Goal: Task Accomplishment & Management: Use online tool/utility

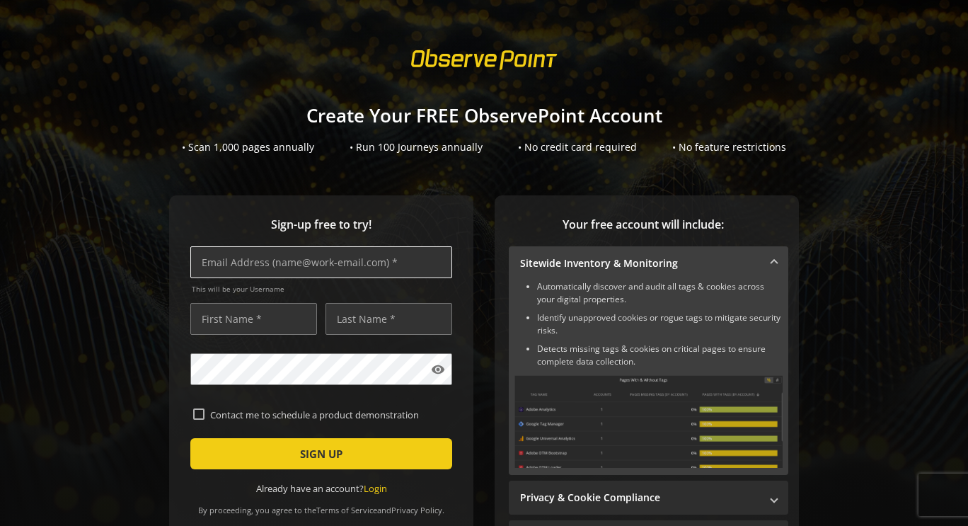
click at [313, 260] on input "text" at bounding box center [321, 262] width 262 height 32
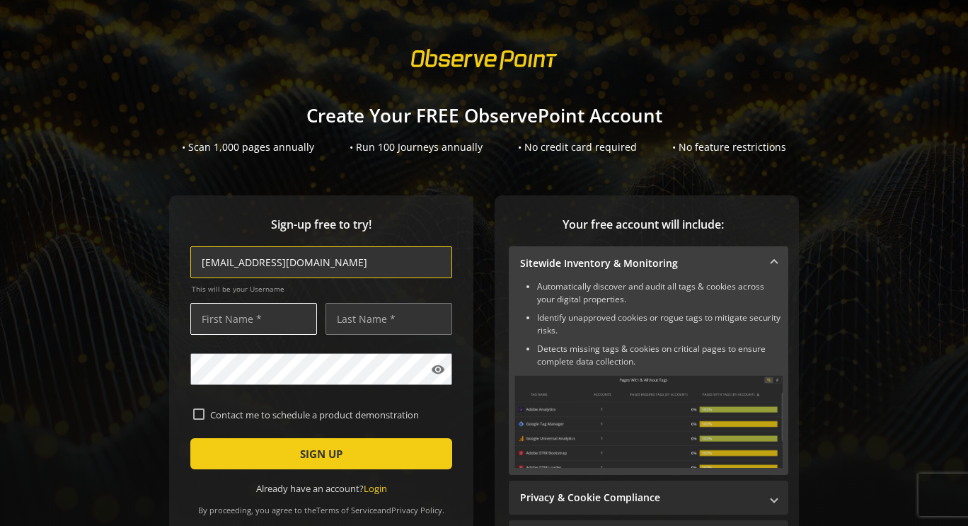
type input "[EMAIL_ADDRESS][DOMAIN_NAME]"
click at [259, 319] on input "text" at bounding box center [253, 319] width 127 height 32
type input "[PERSON_NAME]"
click at [342, 315] on input "text" at bounding box center [388, 319] width 127 height 32
type input "Green"
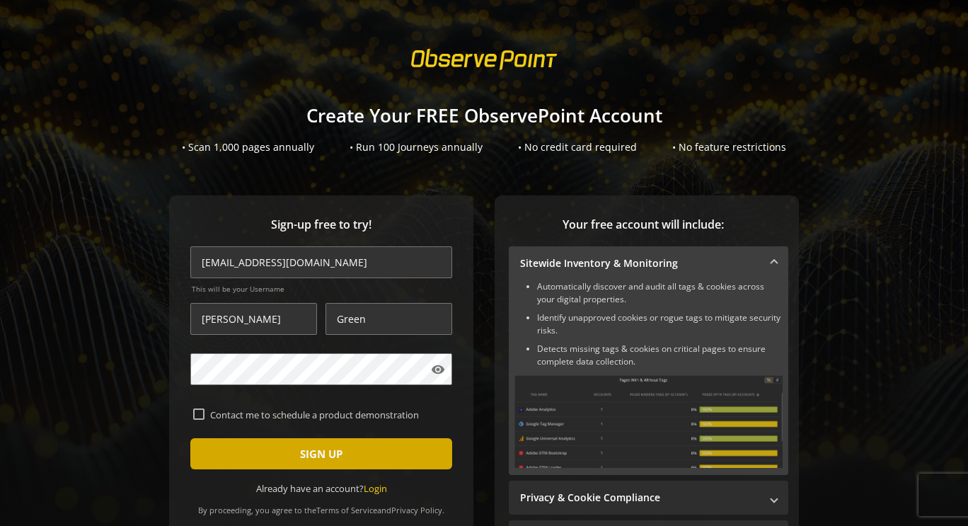
click at [325, 450] on span "SIGN UP" at bounding box center [321, 453] width 42 height 25
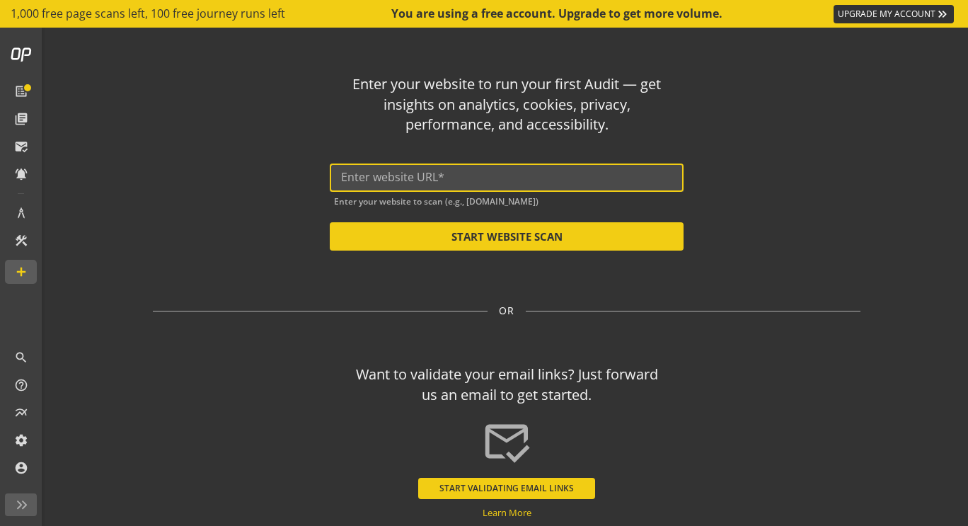
click at [410, 179] on input "text" at bounding box center [506, 177] width 331 height 13
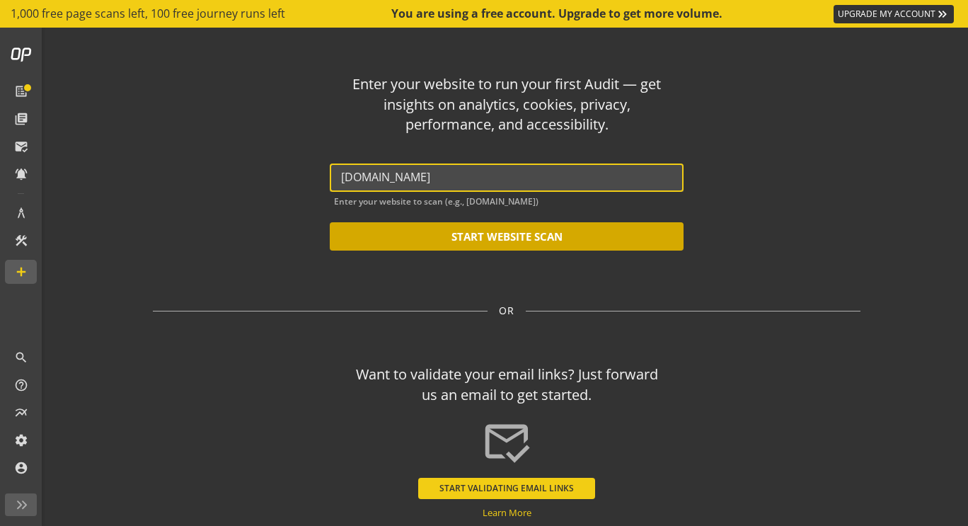
click at [451, 232] on button "START WEBSITE SCAN" at bounding box center [507, 236] width 354 height 28
type input "[URL][DOMAIN_NAME]"
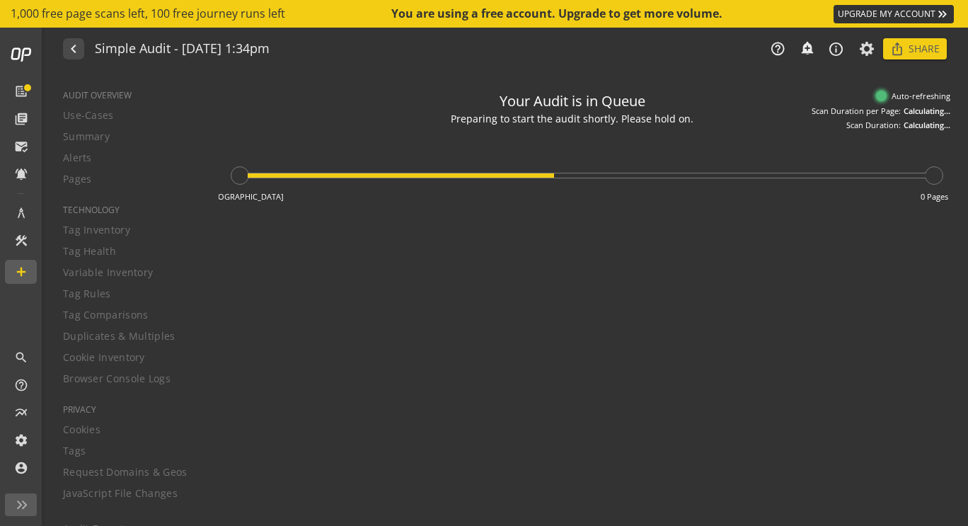
type textarea "Notes can include: -a description of what this audit is validating -changes in …"
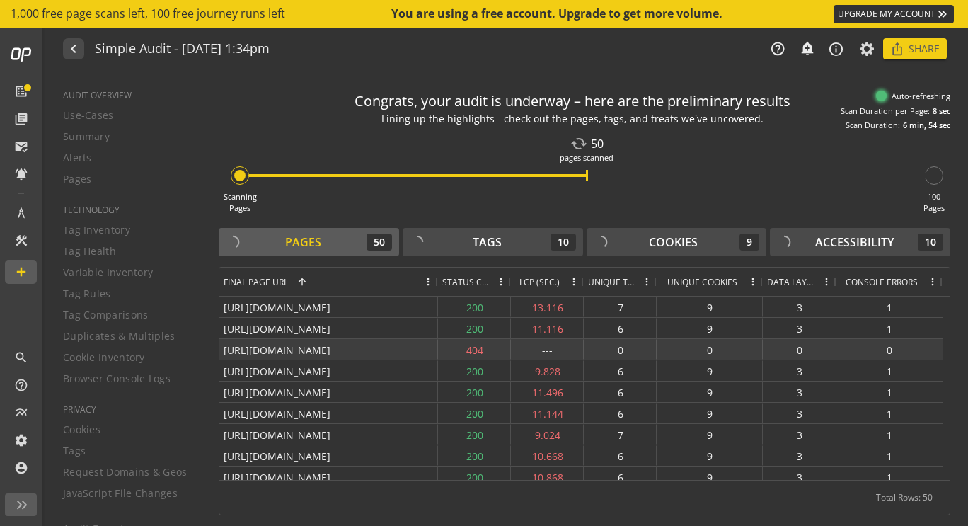
click at [479, 347] on div "404" at bounding box center [474, 349] width 73 height 21
click at [400, 351] on div "[URL][DOMAIN_NAME]" at bounding box center [328, 349] width 219 height 21
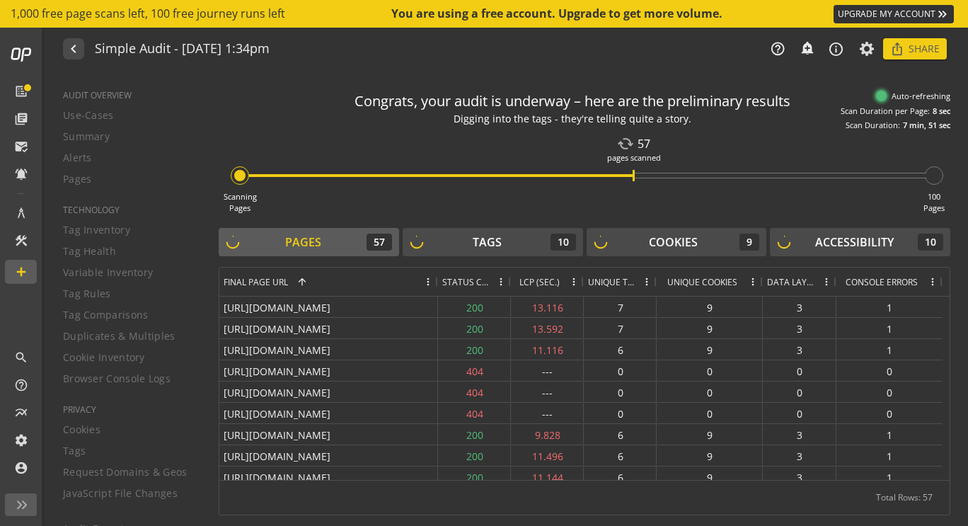
click at [727, 190] on div "Scanning Pages cached 57 pages scanned 100 Pages" at bounding box center [585, 172] width 732 height 83
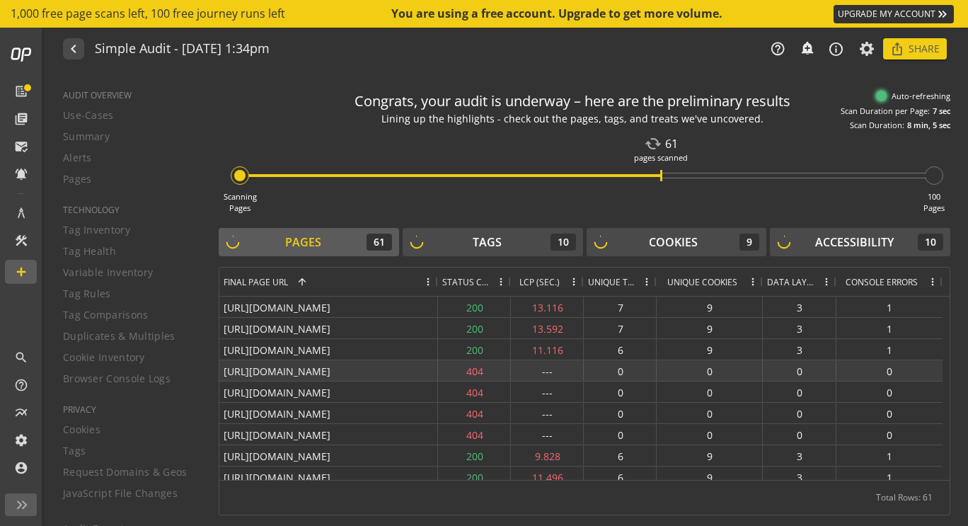
click at [303, 372] on div "[URL][DOMAIN_NAME]" at bounding box center [328, 370] width 219 height 21
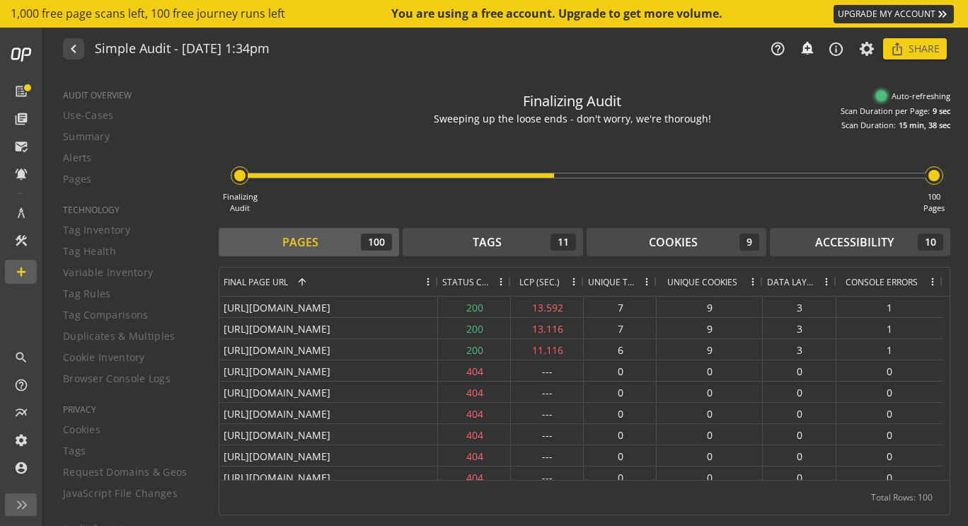
click at [896, 282] on span "Console Errors" at bounding box center [881, 282] width 72 height 12
click at [896, 282] on span "Console Errors" at bounding box center [872, 282] width 62 height 12
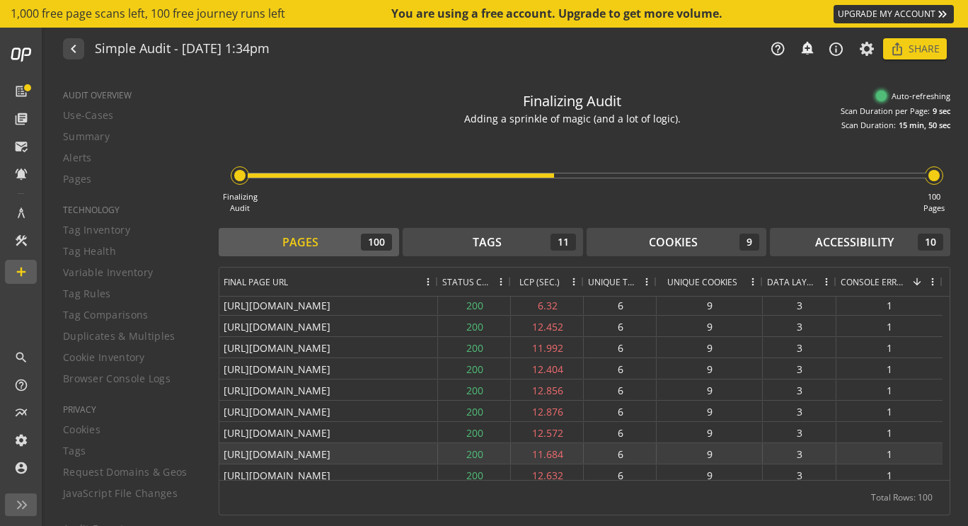
scroll to position [1536, 0]
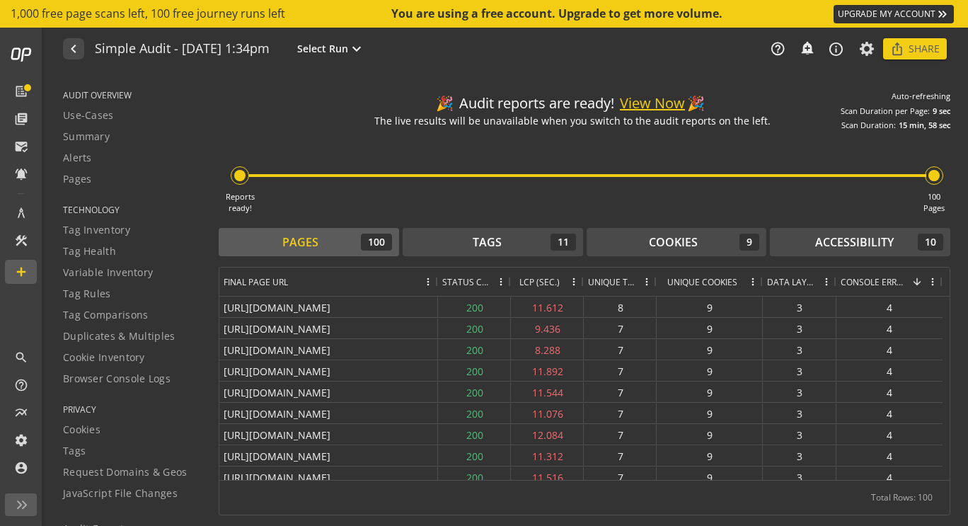
click at [657, 105] on button "View Now" at bounding box center [652, 103] width 65 height 21
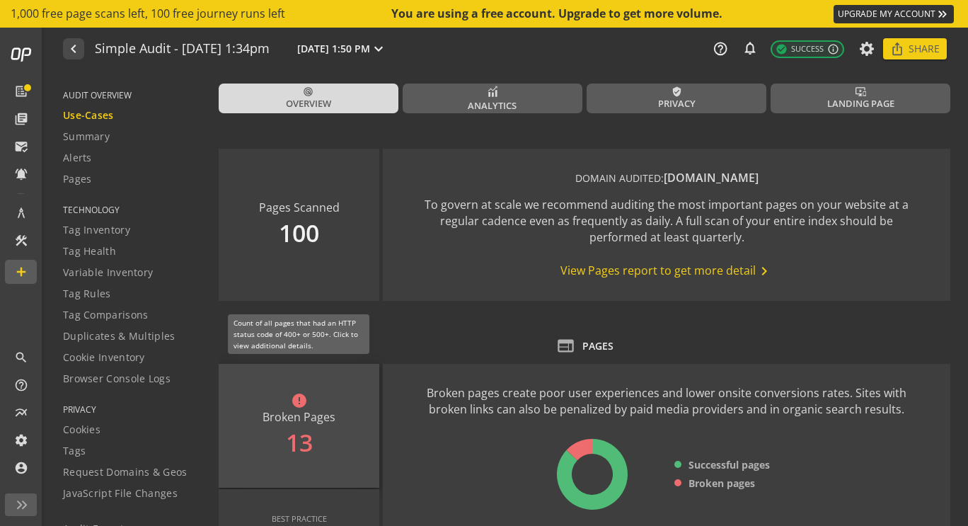
click at [293, 417] on div "error Broken Pages 13" at bounding box center [299, 426] width 161 height 124
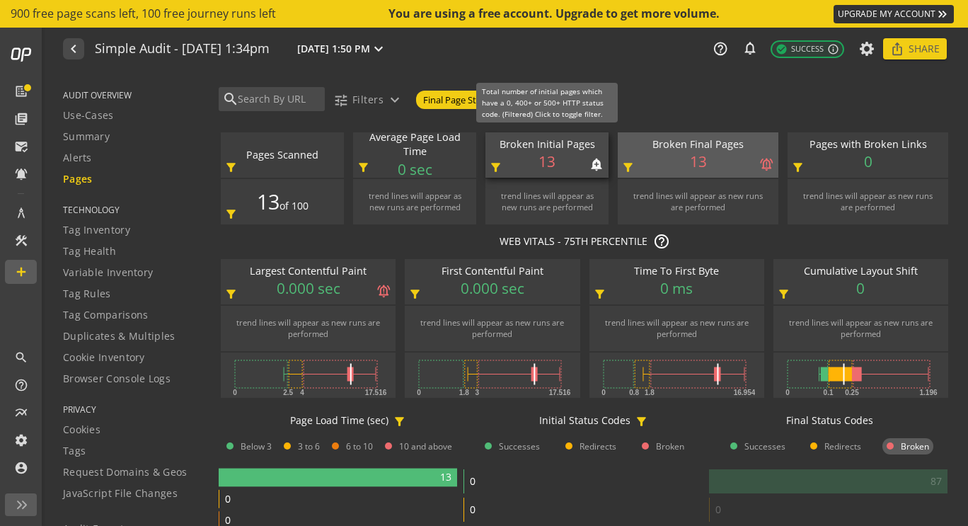
click at [577, 164] on div "Broken Initial Pages notifications_none add_alert 13 filter_alt" at bounding box center [546, 154] width 123 height 45
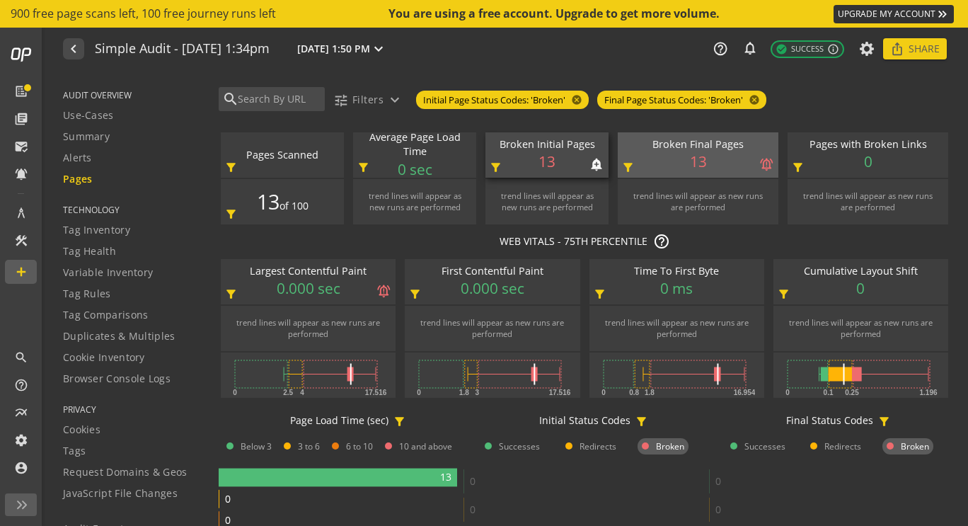
click at [576, 164] on div "Broken Initial Pages notifications_none add_alert 13 filter_alt" at bounding box center [546, 154] width 123 height 45
click at [125, 339] on span "Duplicates & Multiples" at bounding box center [119, 336] width 112 height 14
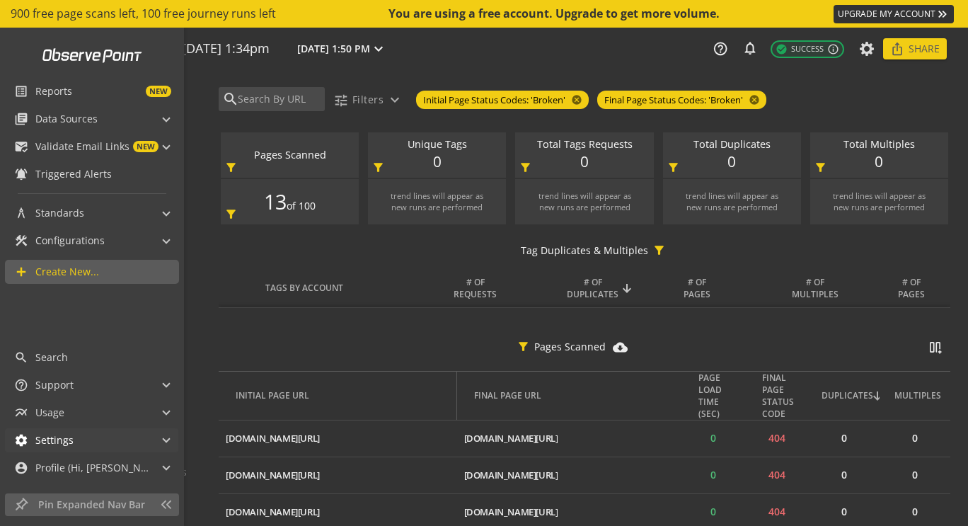
click at [112, 442] on mat-panel-title "settings Settings" at bounding box center [83, 440] width 138 height 24
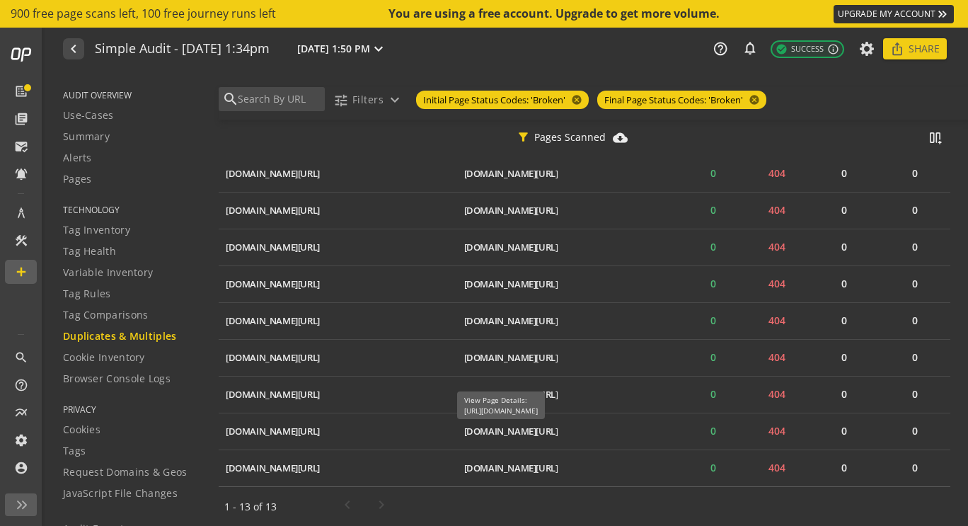
scroll to position [82, 0]
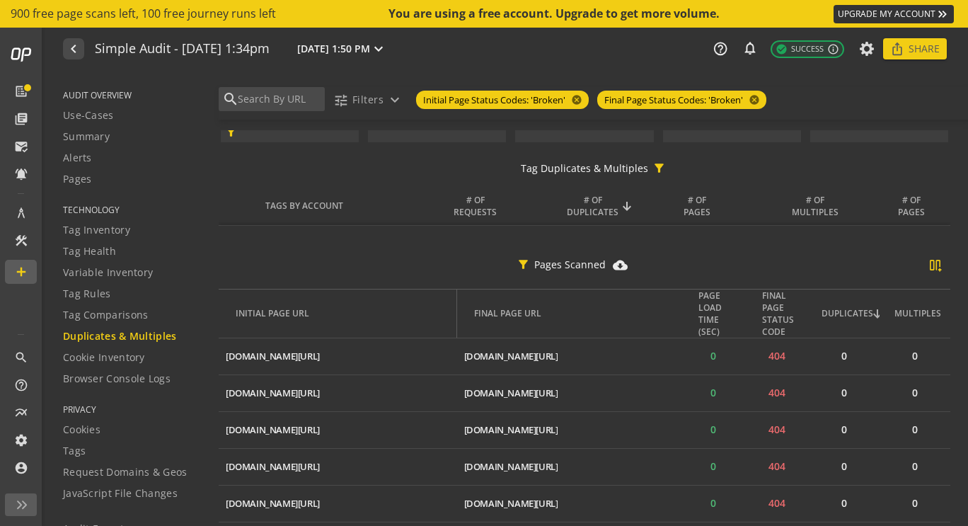
click at [928, 268] on op-switchable-column-menu "splitscreen_vertical_add" at bounding box center [936, 268] width 16 height 21
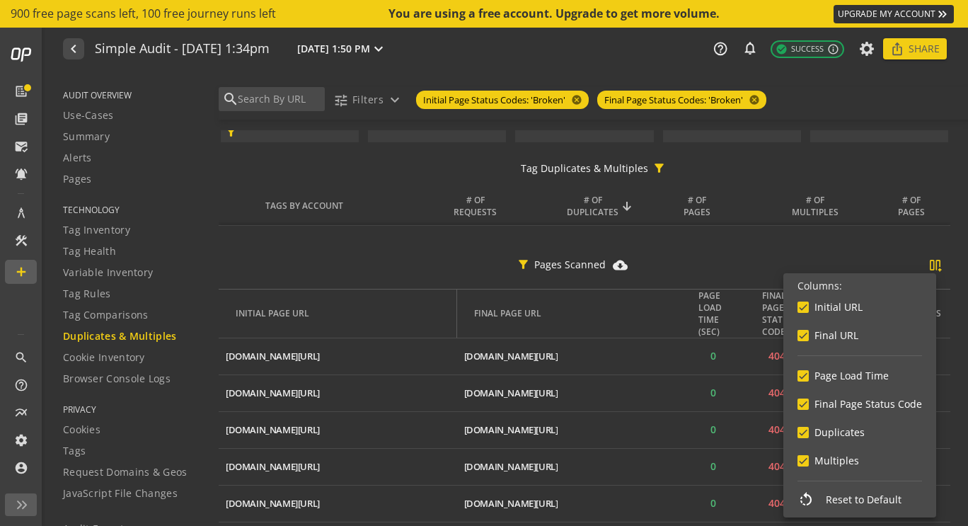
click at [928, 268] on div at bounding box center [484, 263] width 968 height 526
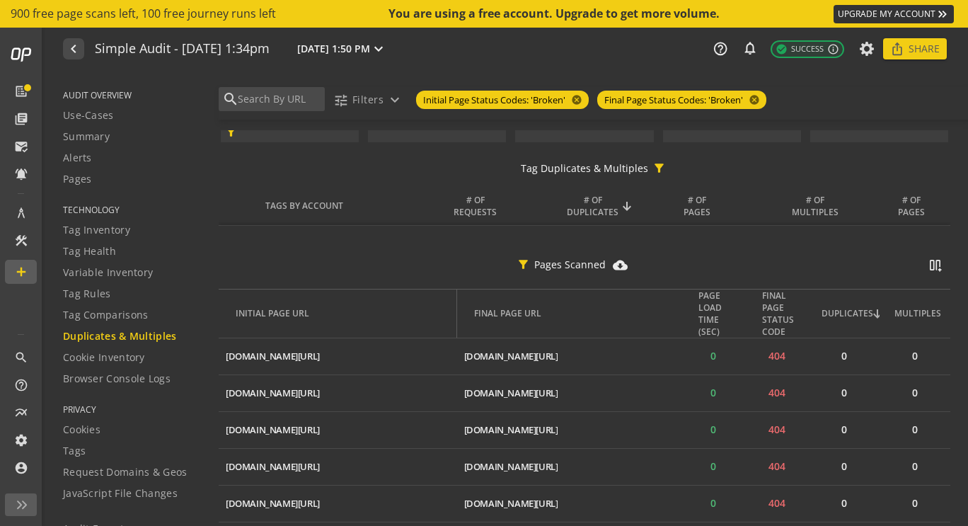
click at [859, 311] on div "DUPLICATES" at bounding box center [847, 313] width 52 height 12
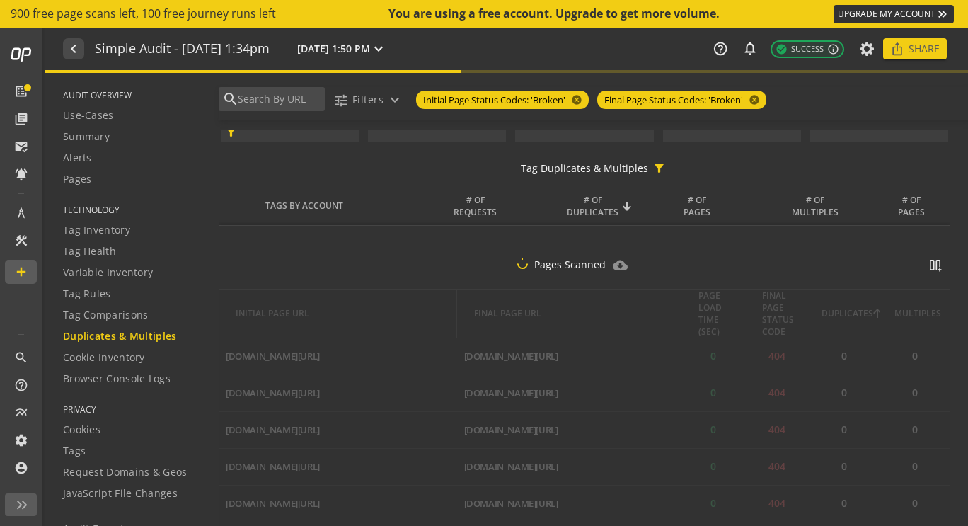
click at [859, 311] on div "DUPLICATES" at bounding box center [847, 313] width 52 height 12
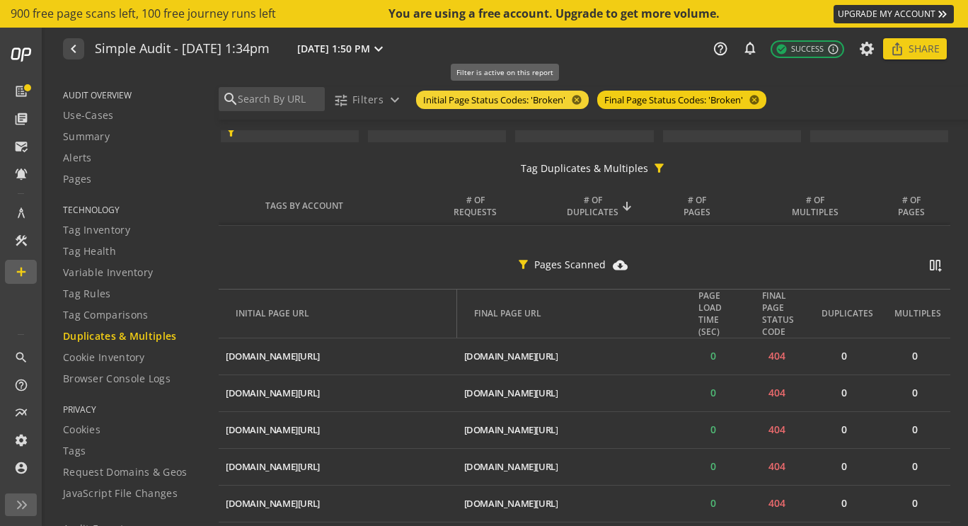
click at [514, 98] on span "Initial Page Status Codes: 'Broken'" at bounding box center [494, 99] width 142 height 13
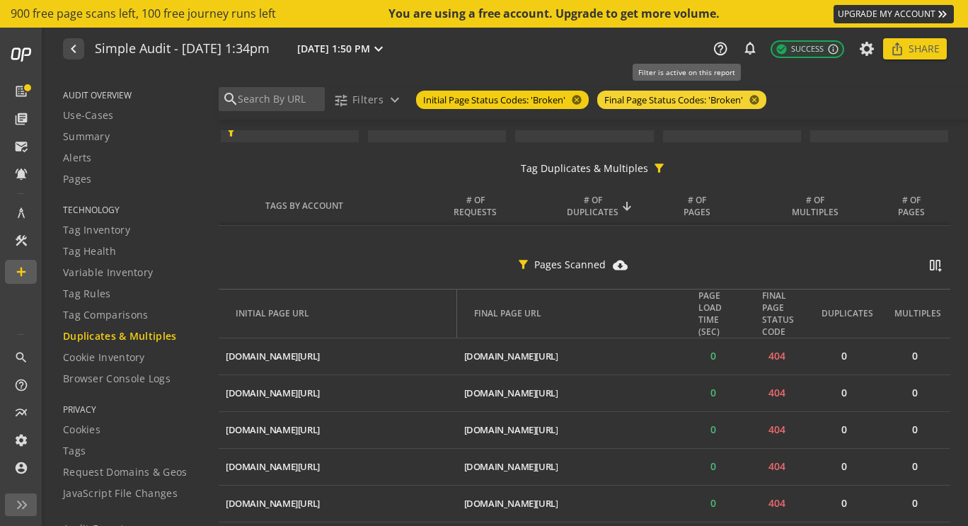
click at [634, 96] on span "Final Page Status Codes: 'Broken'" at bounding box center [673, 99] width 139 height 13
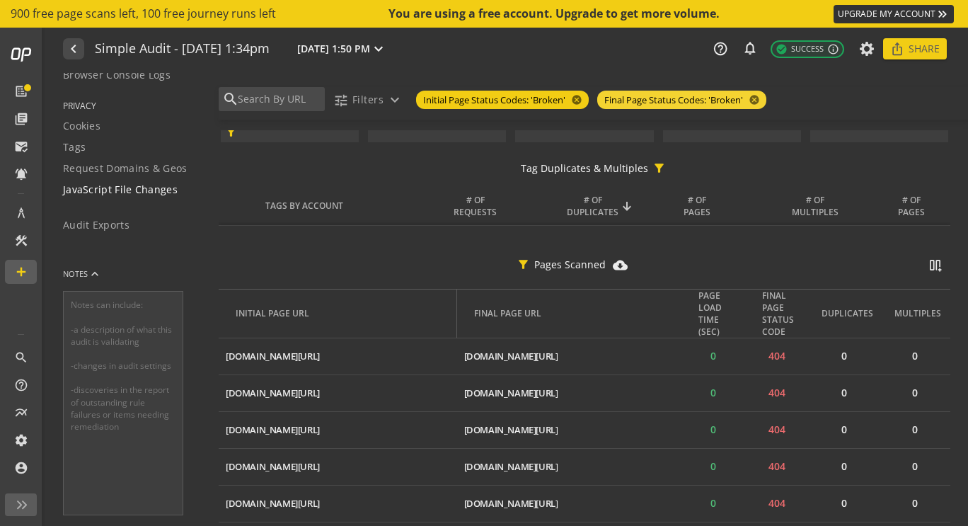
click at [144, 187] on span "JavaScript File Changes" at bounding box center [120, 190] width 115 height 14
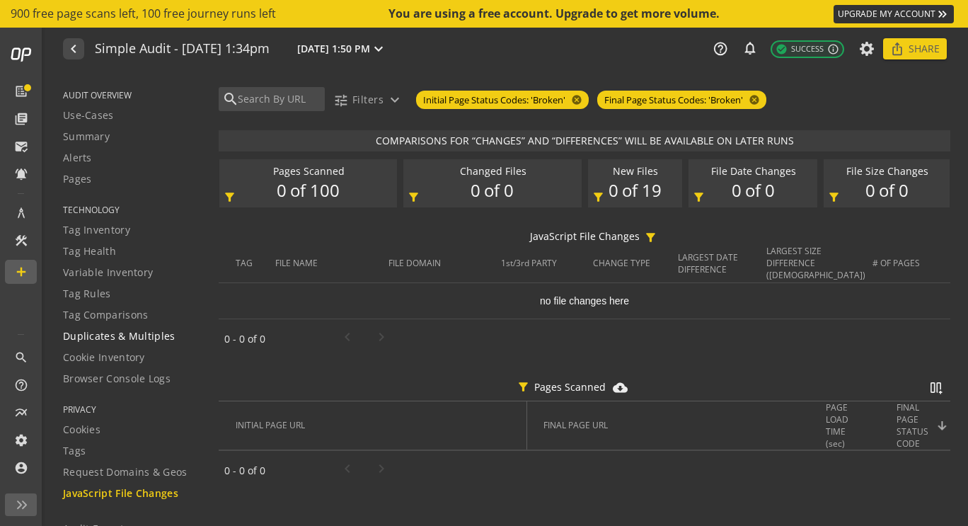
click at [149, 332] on span "Duplicates & Multiples" at bounding box center [119, 336] width 112 height 14
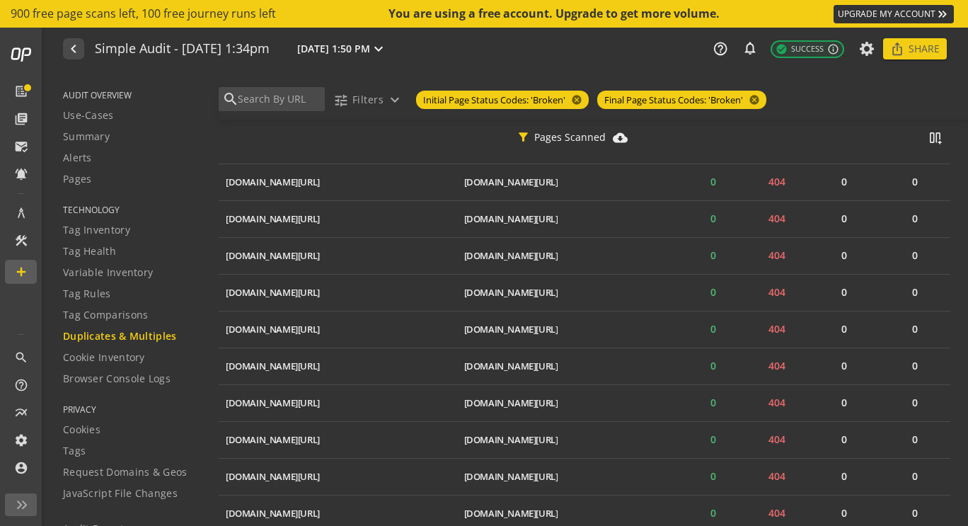
scroll to position [412, 0]
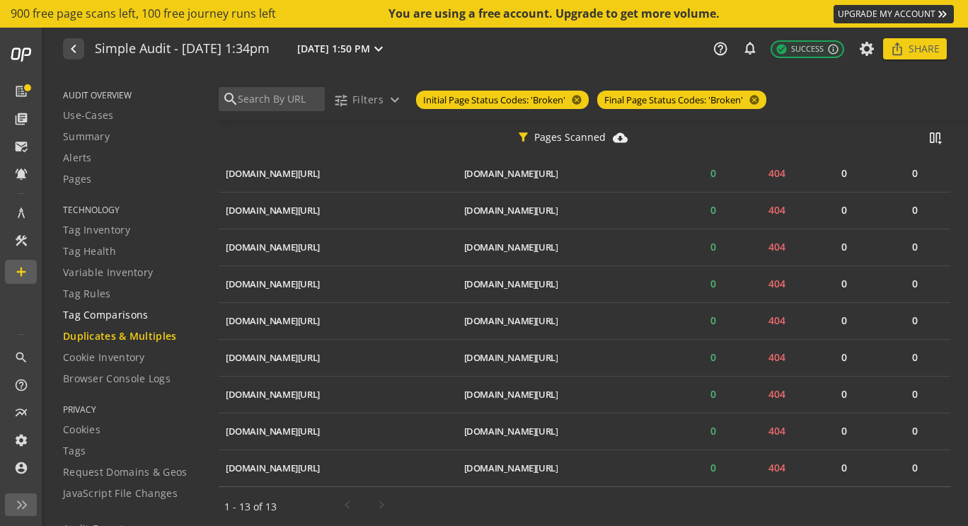
click at [91, 318] on span "Tag Comparisons" at bounding box center [106, 315] width 86 height 14
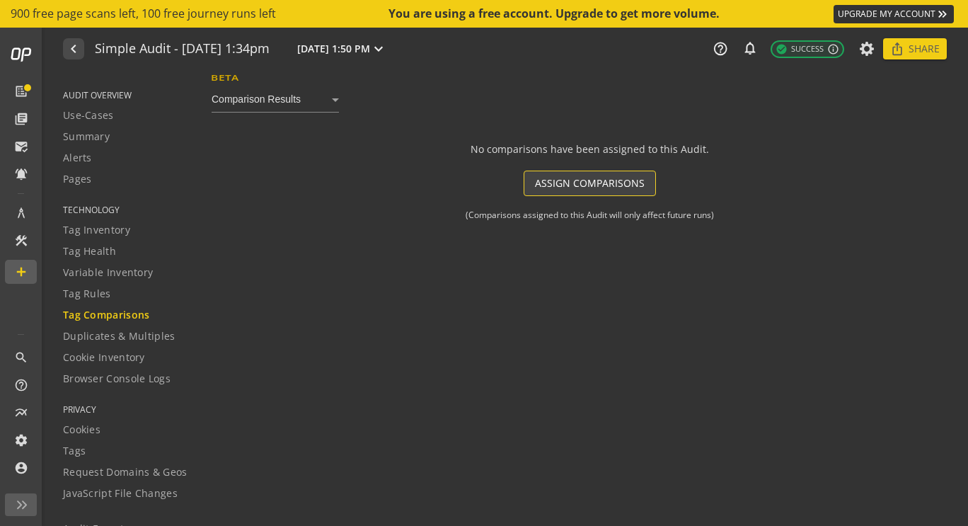
click at [574, 182] on span "ASSIGN COMPARISONS" at bounding box center [590, 183] width 110 height 25
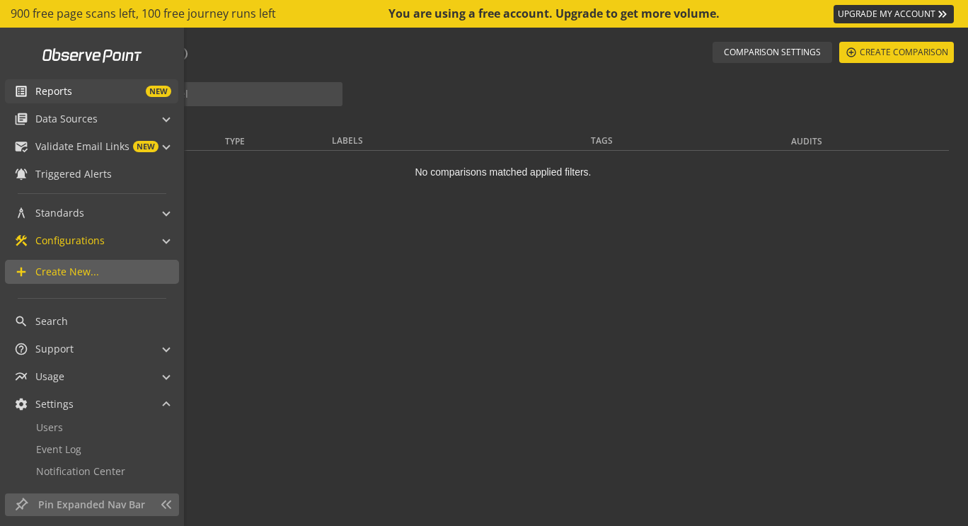
click at [48, 92] on span "Reports" at bounding box center [53, 91] width 37 height 14
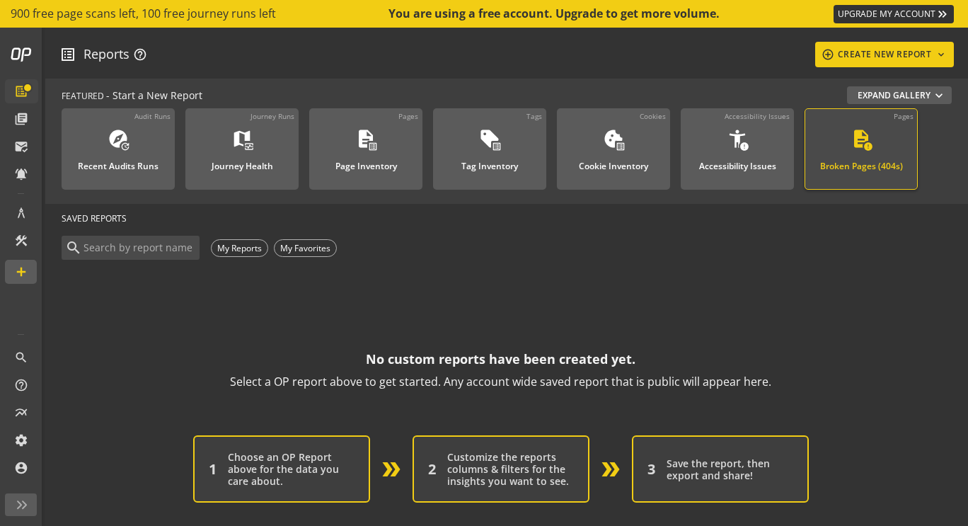
click at [855, 153] on div "Broken Pages (404s)" at bounding box center [861, 162] width 83 height 18
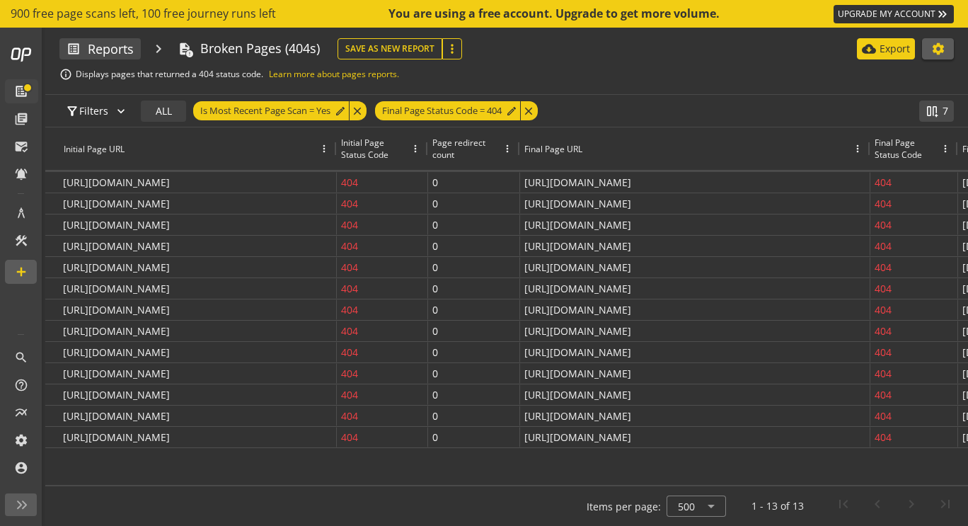
click at [939, 45] on mat-icon "settings" at bounding box center [938, 49] width 14 height 14
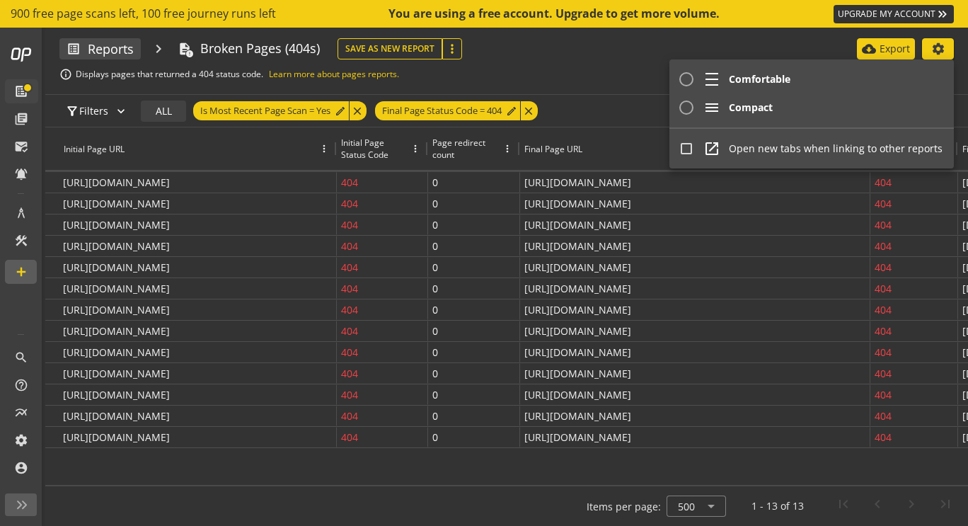
click at [939, 45] on div at bounding box center [484, 263] width 968 height 526
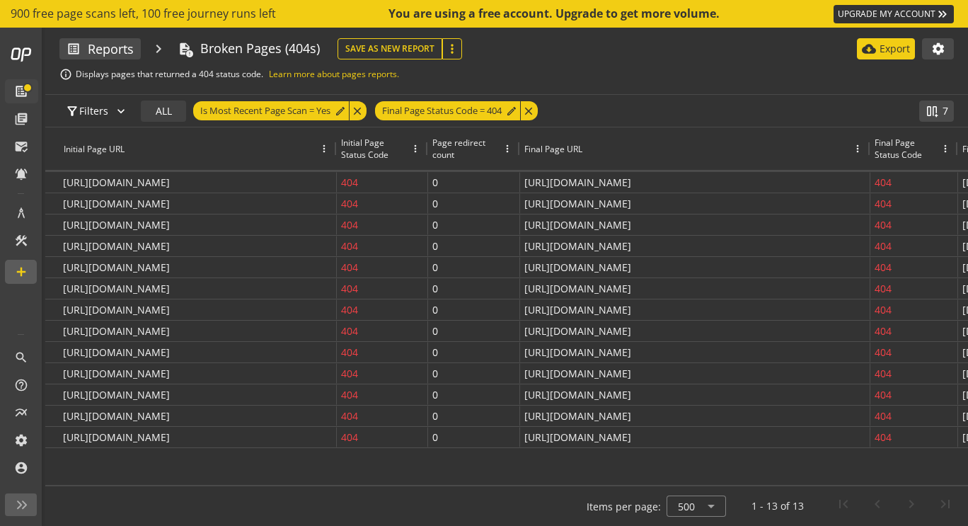
click at [898, 15] on link "UPGRADE MY ACCOUNT keyboard_double_arrow_right" at bounding box center [893, 14] width 120 height 18
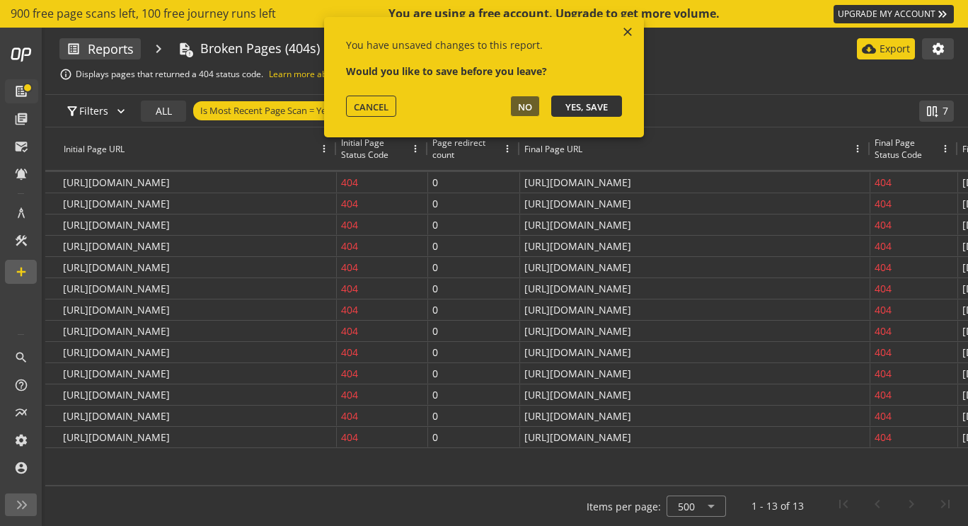
click at [580, 108] on span "YES, SAVE" at bounding box center [586, 106] width 42 height 13
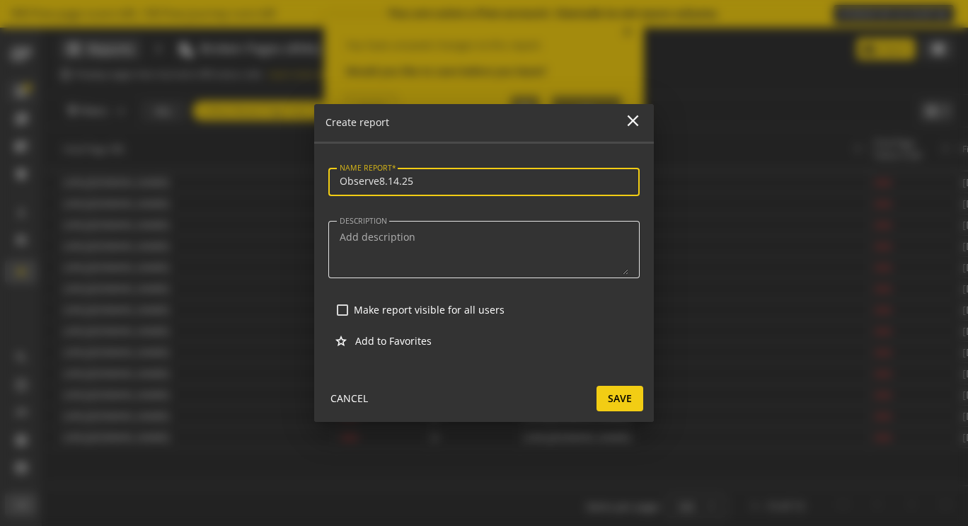
click at [404, 226] on textarea "DESCRIPTION" at bounding box center [484, 249] width 289 height 50
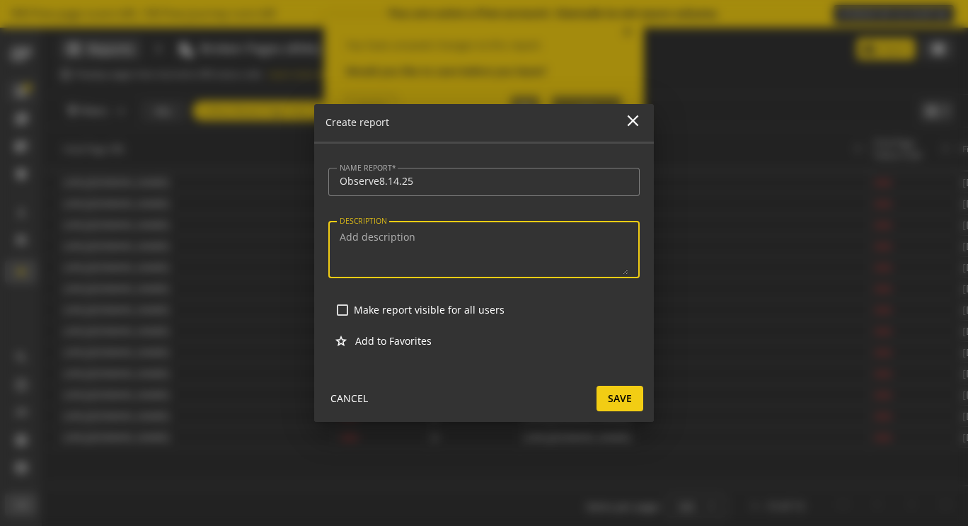
click at [403, 236] on textarea "DESCRIPTION" at bounding box center [484, 249] width 289 height 50
click at [422, 187] on div "Observe8.14.25" at bounding box center [484, 182] width 289 height 28
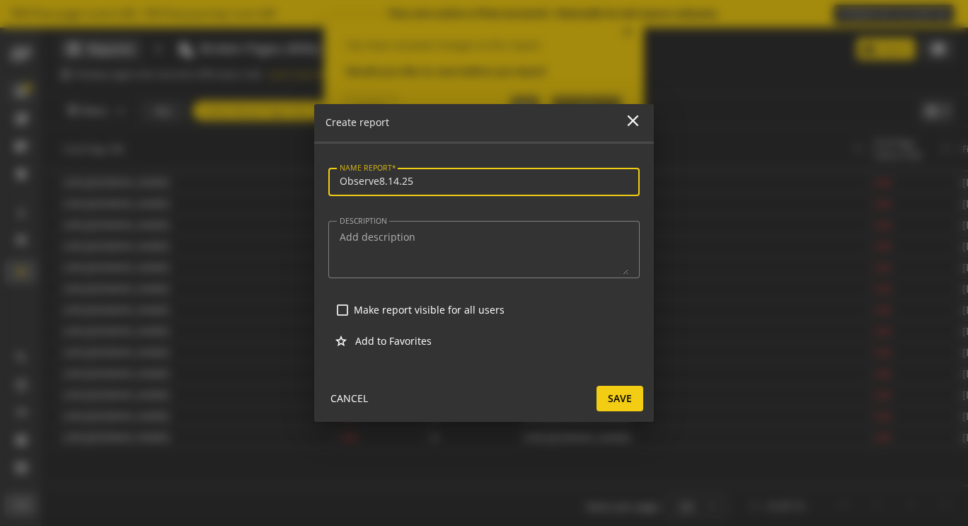
click at [422, 176] on input "Observe8.14.25" at bounding box center [484, 181] width 289 height 12
type input "Observe8.14.25ARGA"
click at [412, 248] on textarea "DESCRIPTION" at bounding box center [484, 249] width 289 height 50
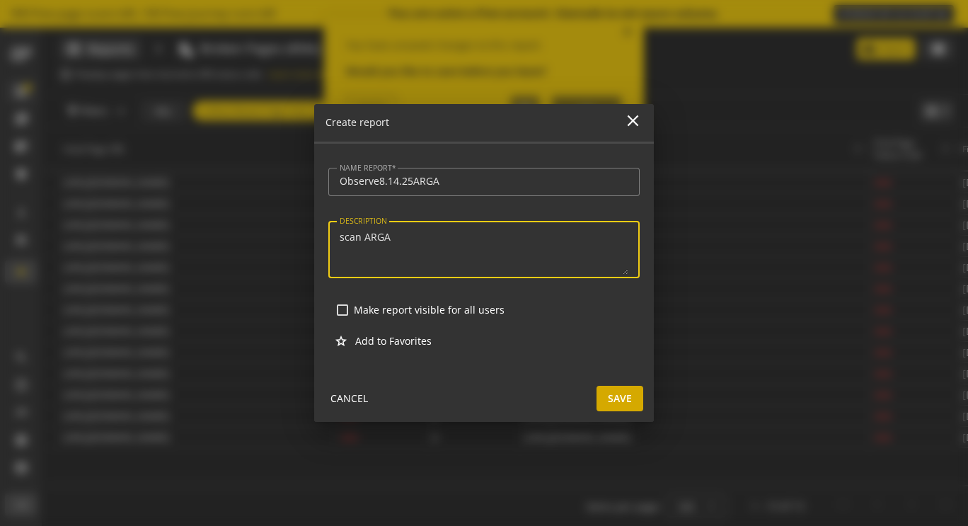
type textarea "scan ARGA"
click at [623, 397] on span "Save" at bounding box center [620, 398] width 24 height 25
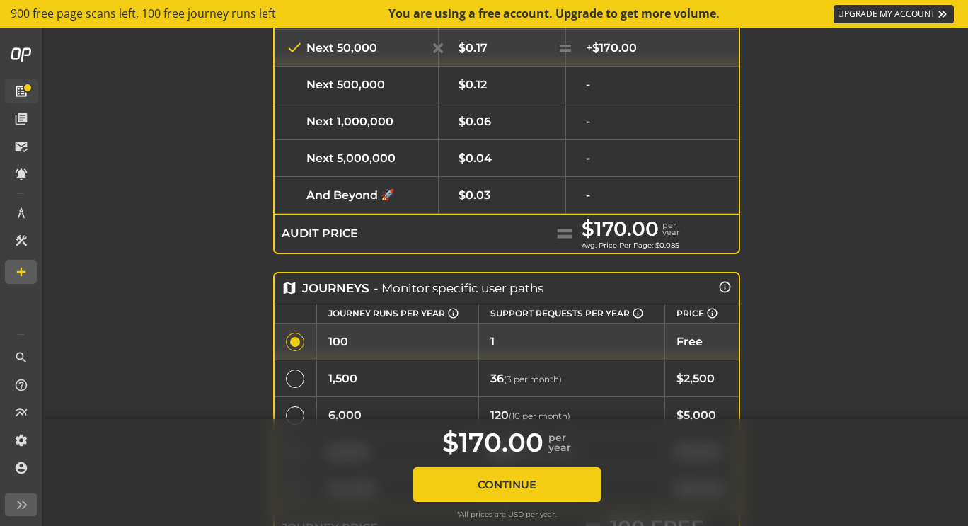
scroll to position [573, 0]
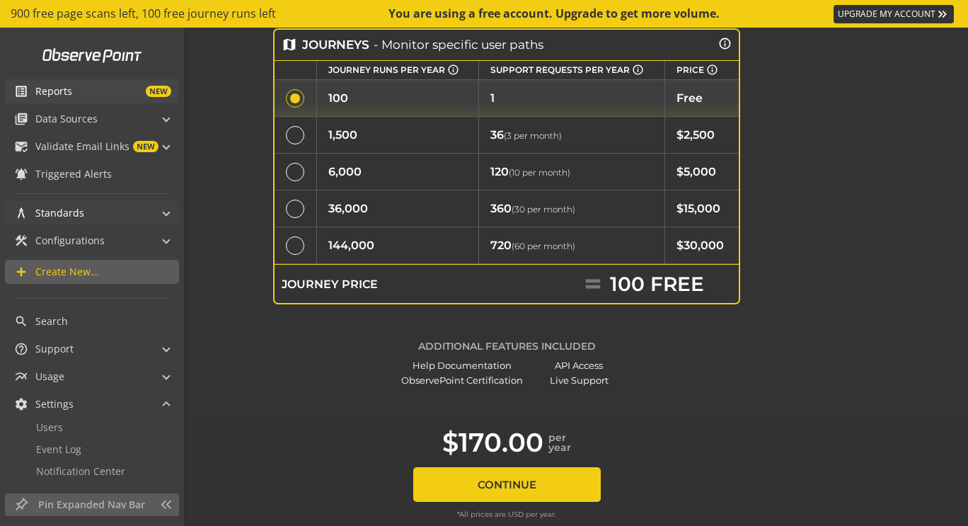
click at [65, 213] on span "Standards" at bounding box center [59, 213] width 49 height 14
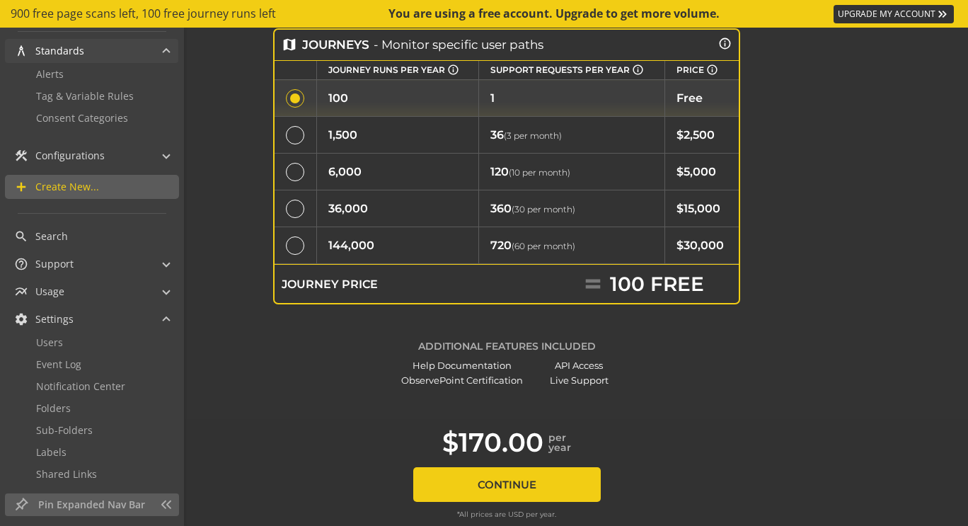
scroll to position [173, 0]
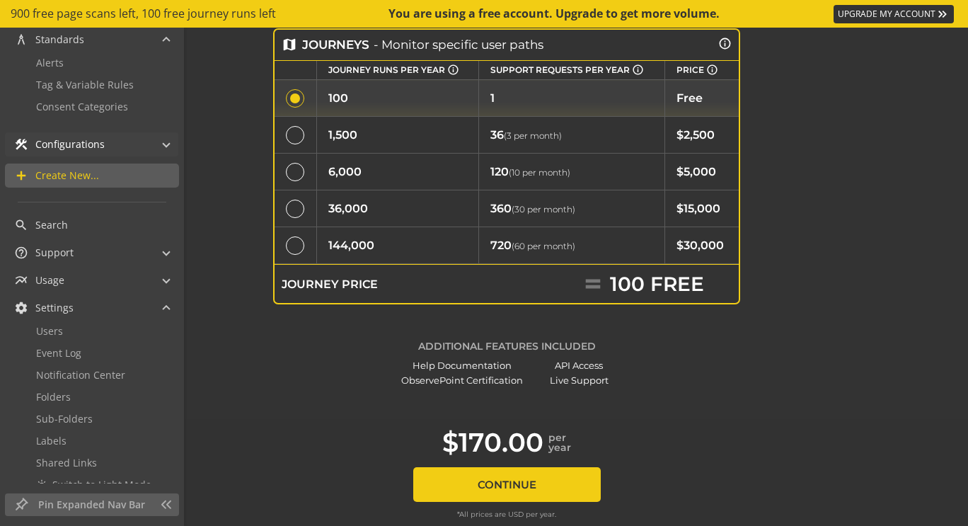
click at [82, 141] on span "Configurations" at bounding box center [69, 144] width 69 height 14
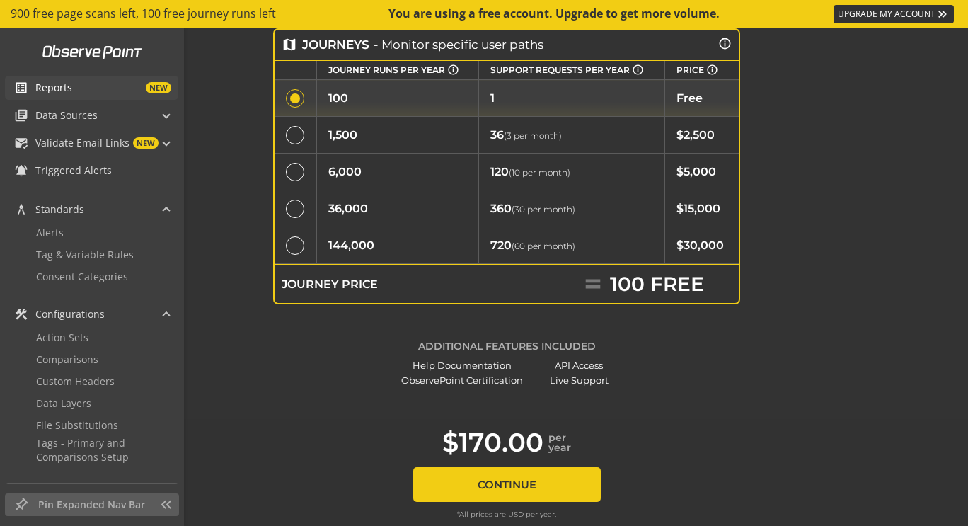
scroll to position [0, 0]
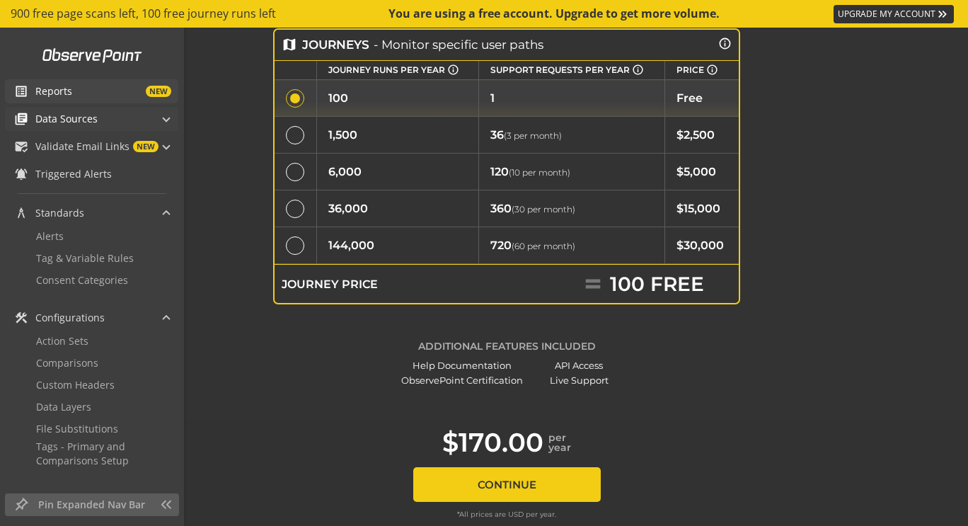
click at [62, 118] on span "Data Sources" at bounding box center [66, 119] width 62 height 14
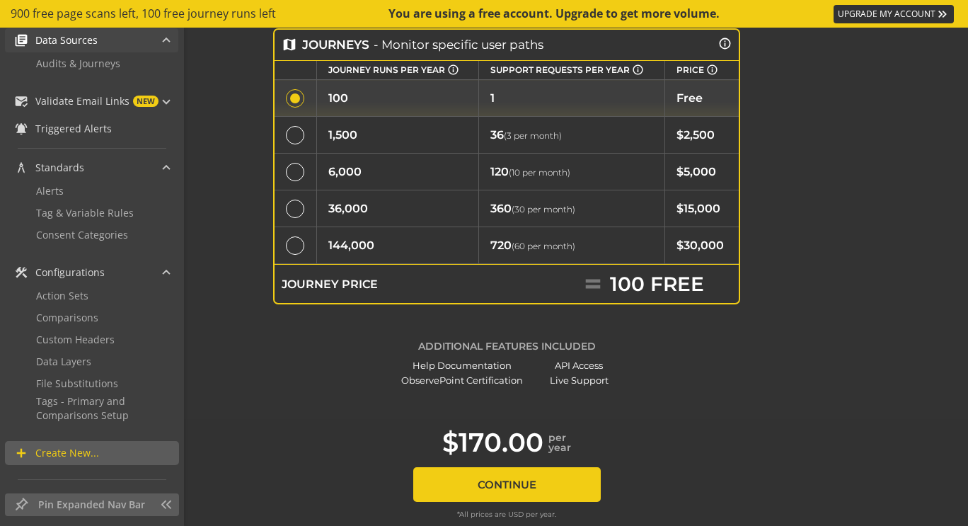
scroll to position [79, 0]
click at [79, 63] on span "Audits & Journeys" at bounding box center [78, 62] width 84 height 13
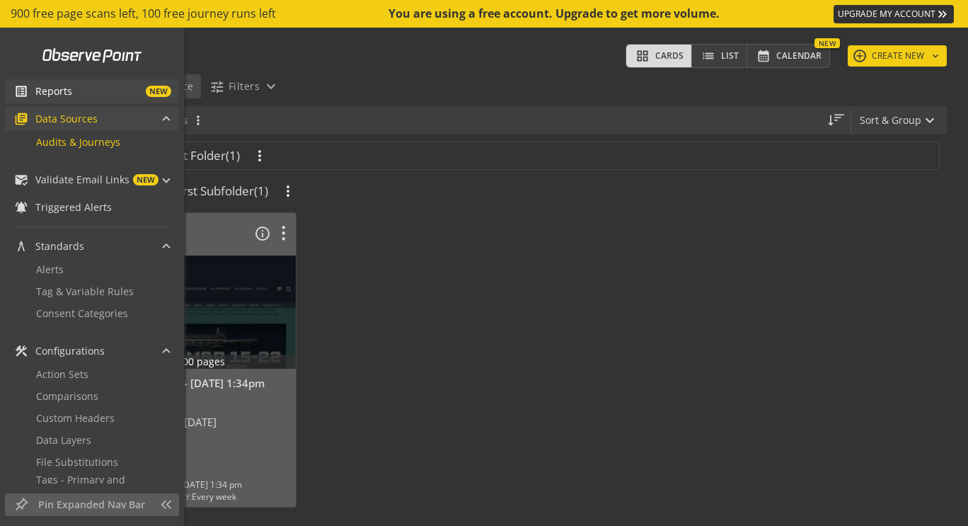
click at [42, 115] on span "Data Sources" at bounding box center [66, 119] width 62 height 14
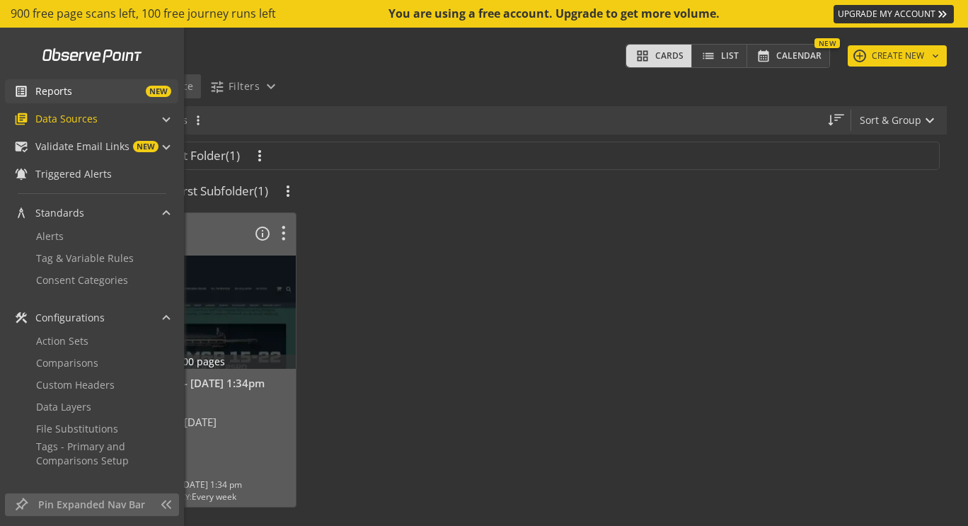
click at [47, 93] on span "Reports" at bounding box center [53, 91] width 37 height 14
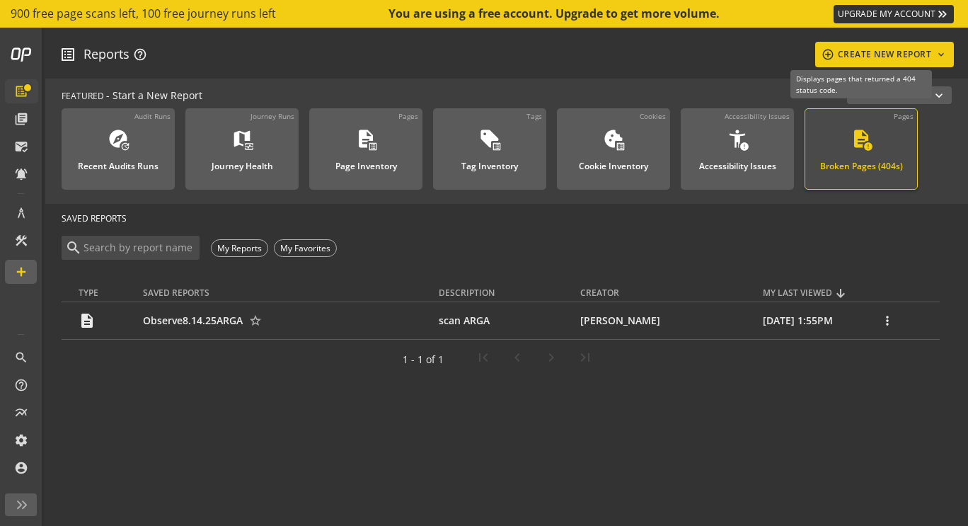
click at [875, 159] on div "Broken Pages (404s)" at bounding box center [861, 162] width 83 height 18
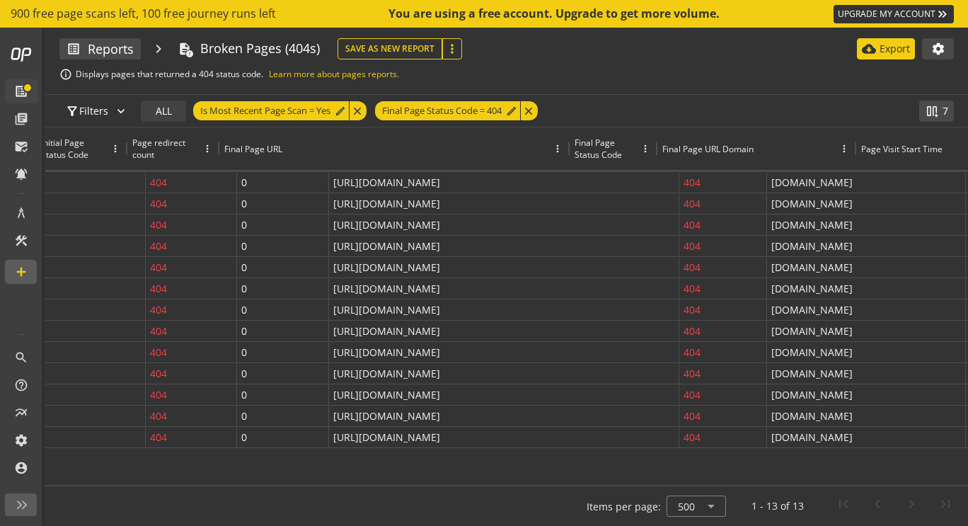
scroll to position [0, 345]
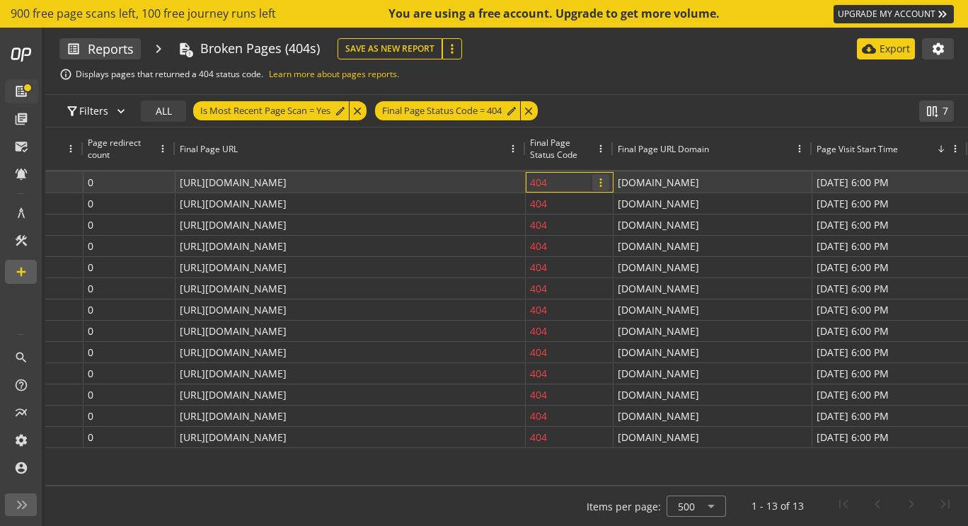
click at [602, 185] on span "more_vert" at bounding box center [600, 182] width 13 height 13
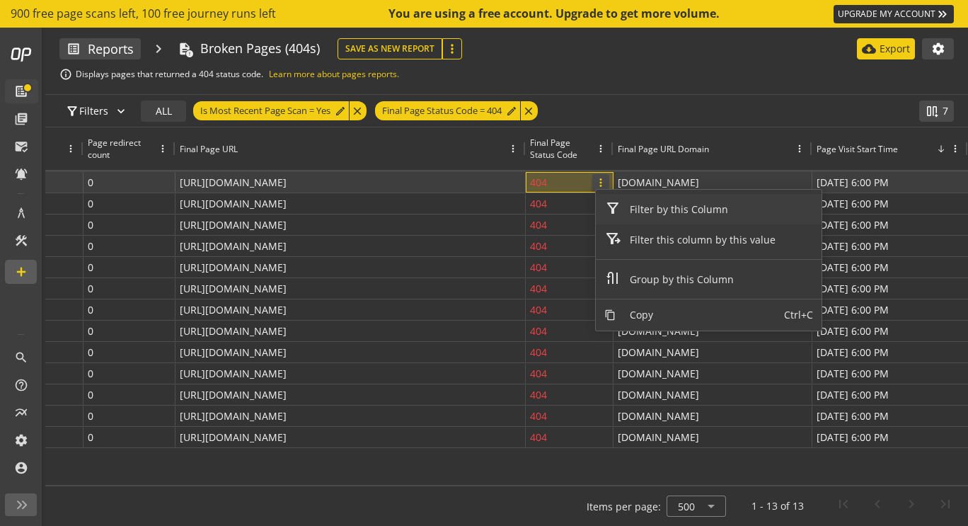
click at [602, 185] on span "more_vert" at bounding box center [600, 182] width 13 height 13
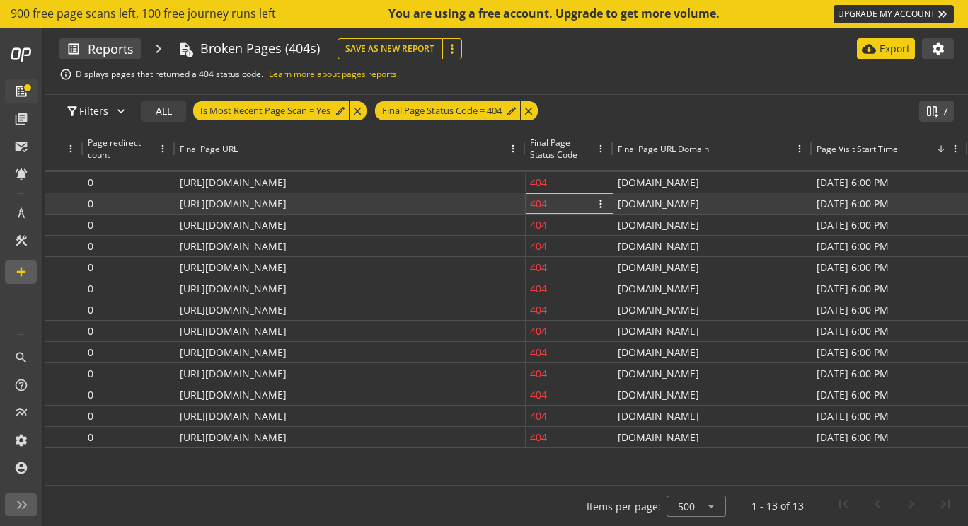
click at [581, 212] on div "404 more_vert" at bounding box center [569, 203] width 79 height 19
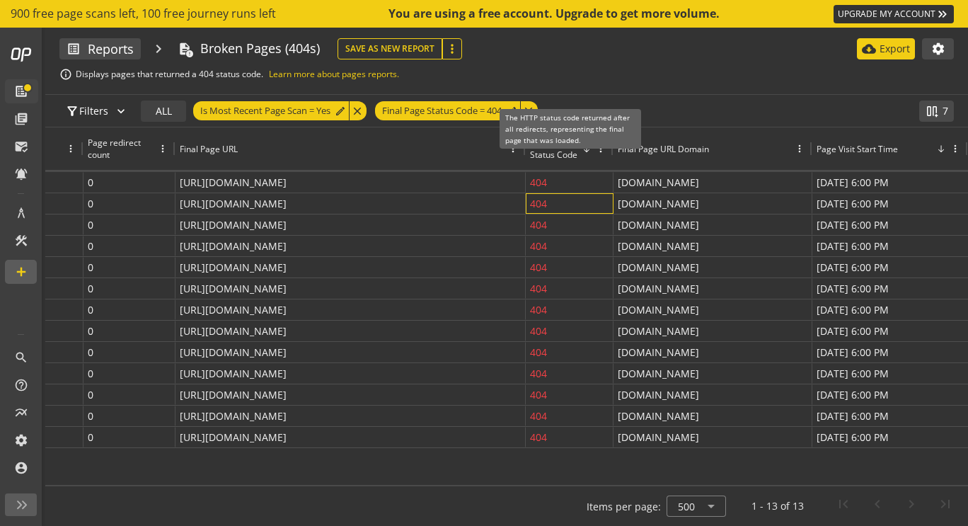
click at [565, 146] on div "Final Page Status Code" at bounding box center [555, 149] width 51 height 24
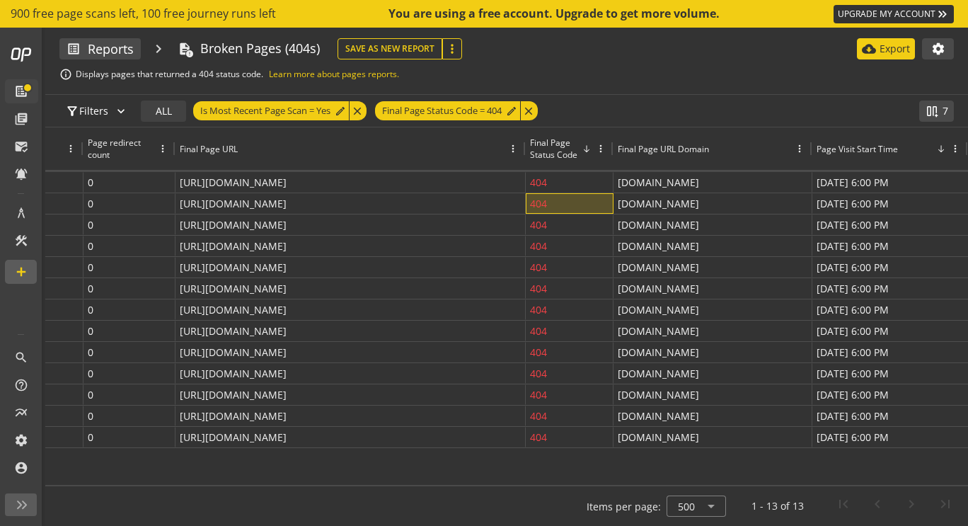
click at [565, 146] on div "Final Page Status Code" at bounding box center [555, 149] width 51 height 24
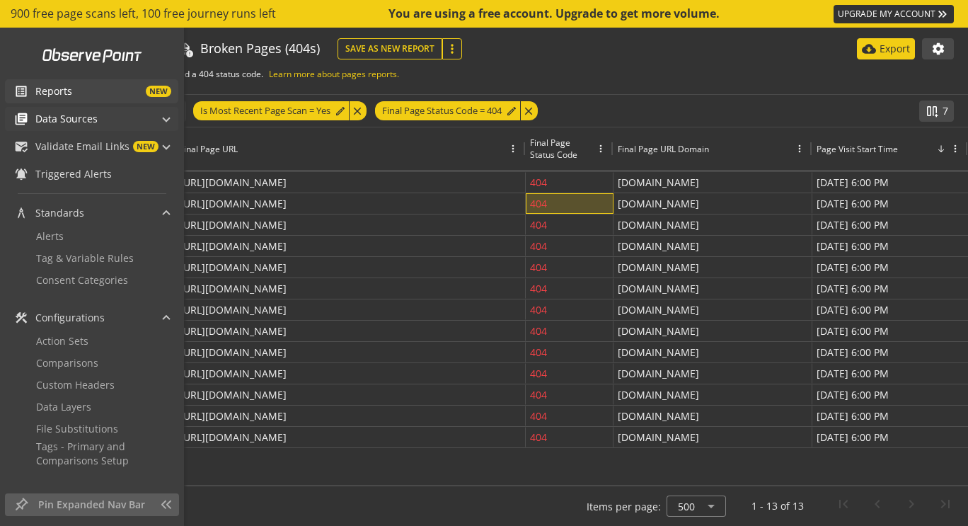
click at [86, 117] on span "Data Sources" at bounding box center [66, 119] width 62 height 14
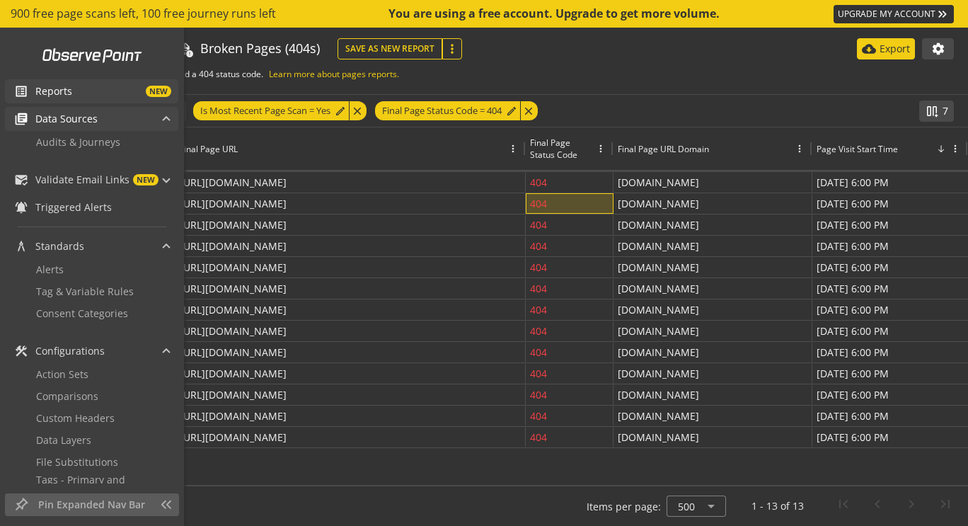
scroll to position [79, 0]
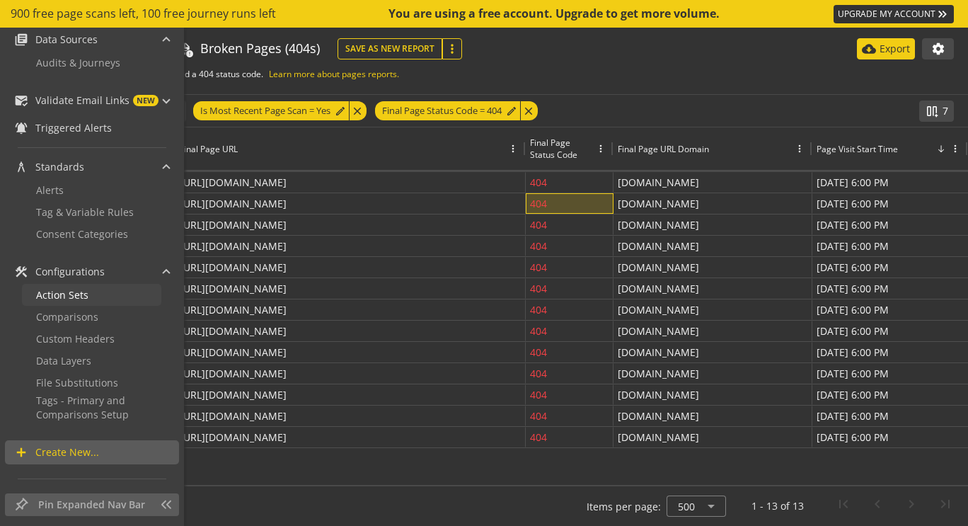
click at [74, 296] on span "Action Sets" at bounding box center [62, 294] width 52 height 13
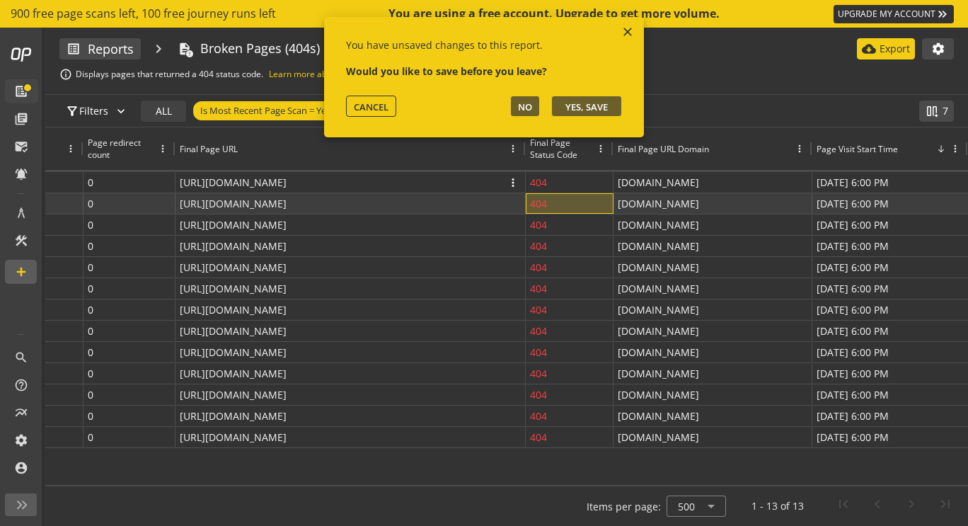
scroll to position [0, 0]
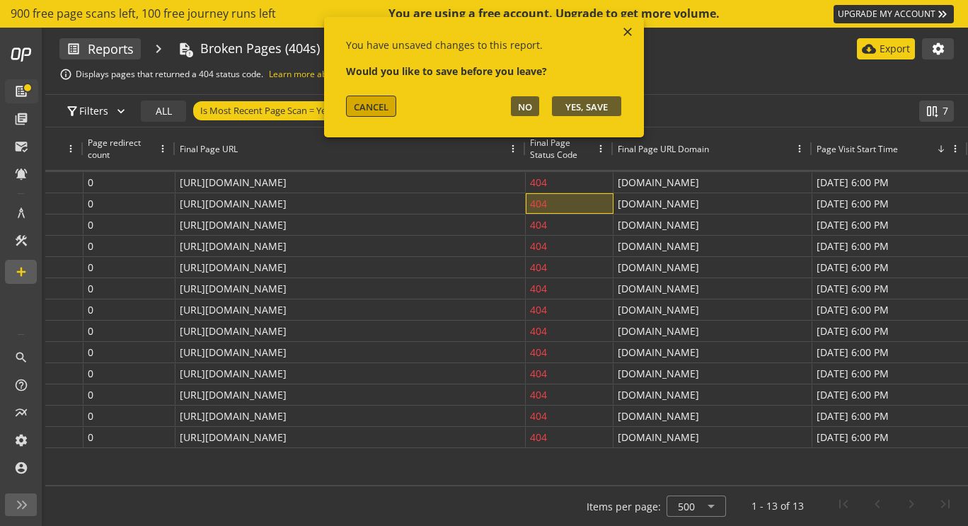
click at [384, 110] on span "CANCEL" at bounding box center [371, 106] width 35 height 13
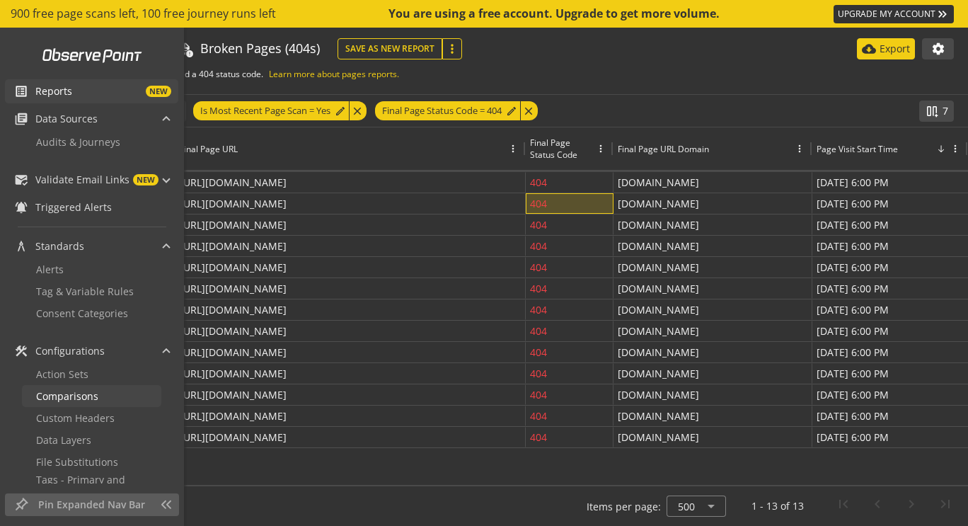
scroll to position [330, 0]
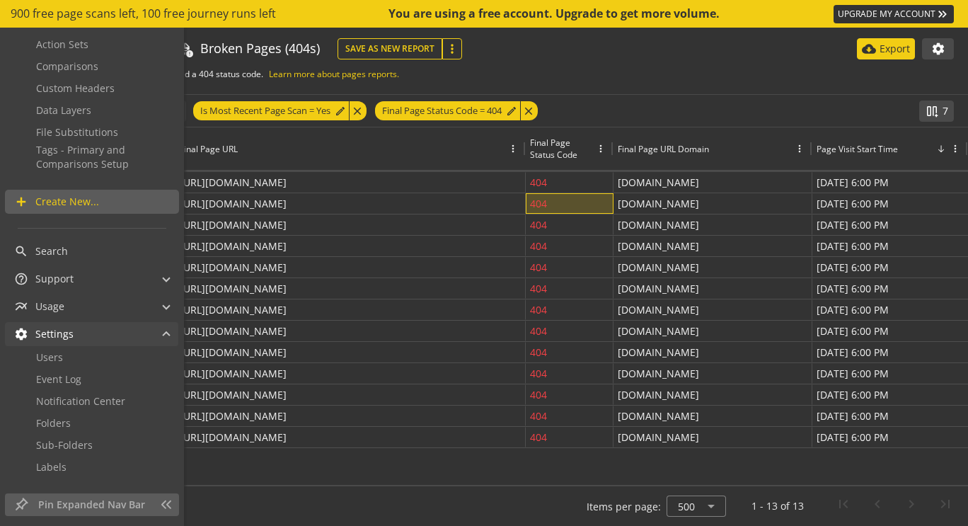
click at [86, 334] on mat-panel-title "settings Settings" at bounding box center [83, 334] width 138 height 24
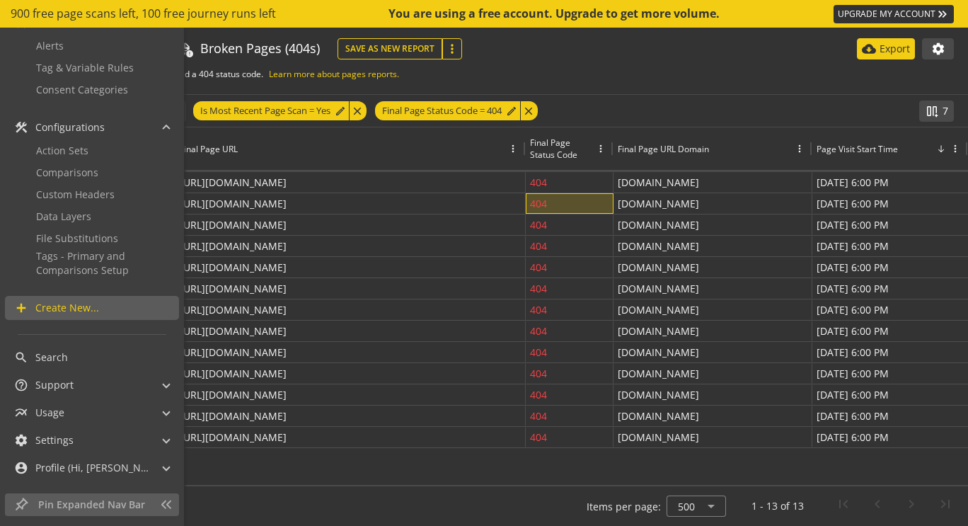
scroll to position [0, 0]
